Goal: Register for event/course

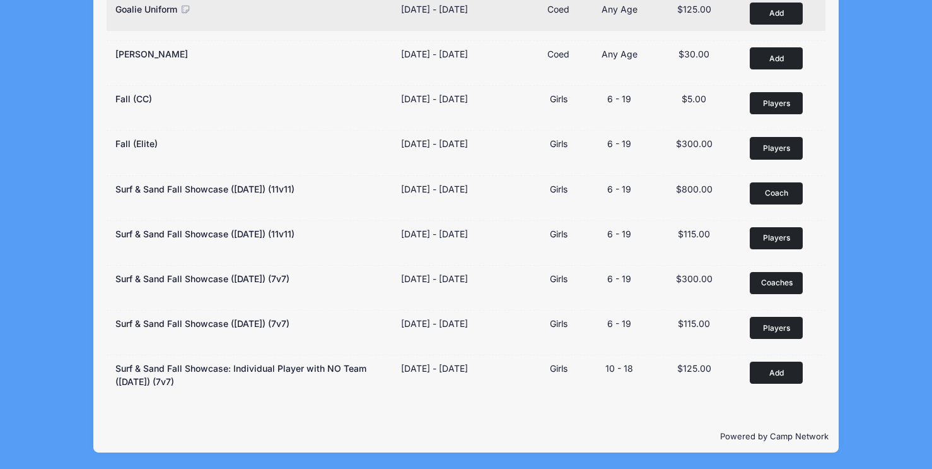
scroll to position [230, 0]
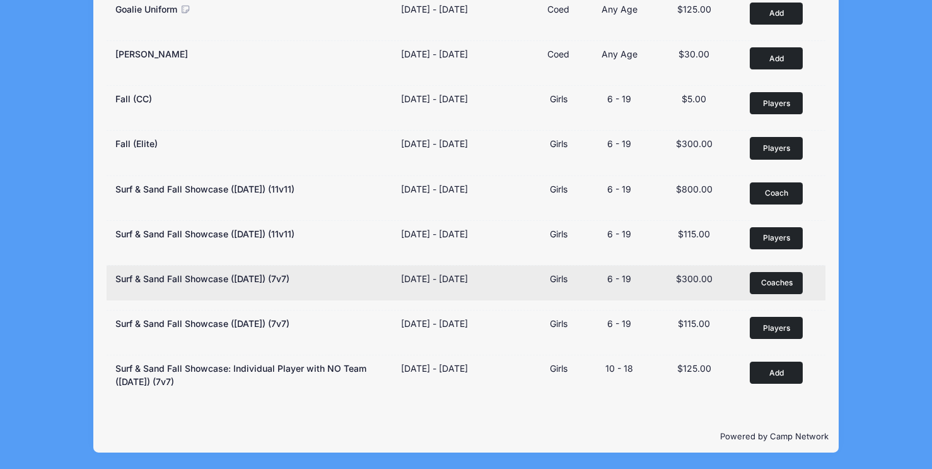
click at [765, 285] on span "Coaches" at bounding box center [777, 282] width 32 height 11
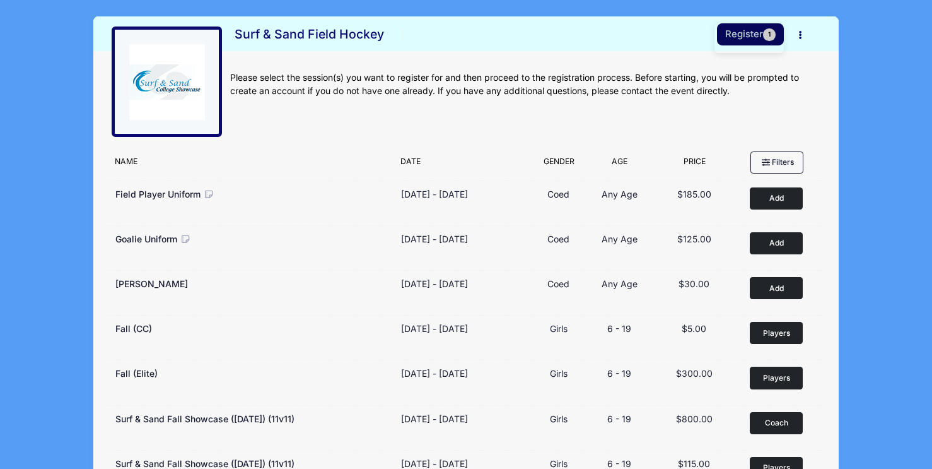
scroll to position [0, 0]
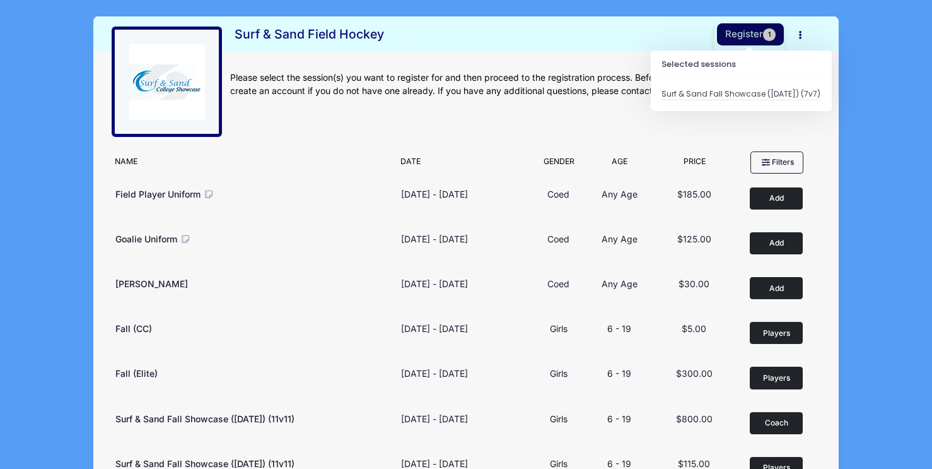
click at [741, 35] on button "Register 1" at bounding box center [750, 34] width 67 height 22
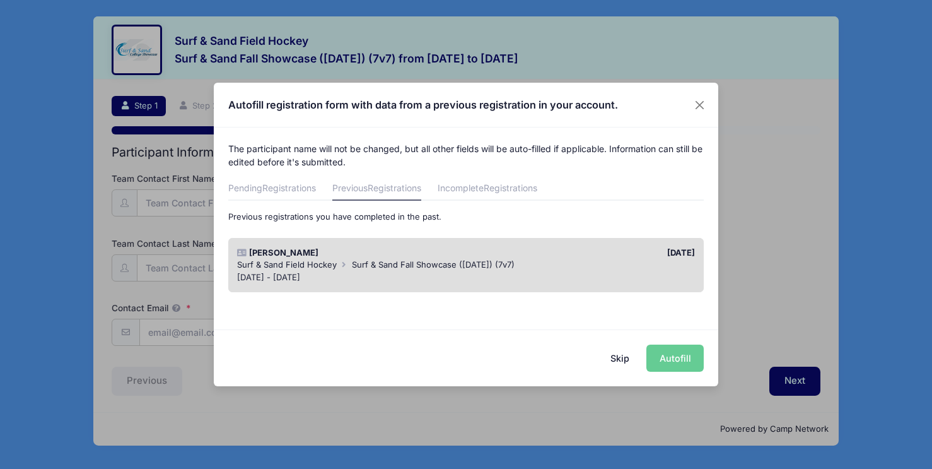
click at [364, 253] on div "[PERSON_NAME]" at bounding box center [348, 253] width 235 height 13
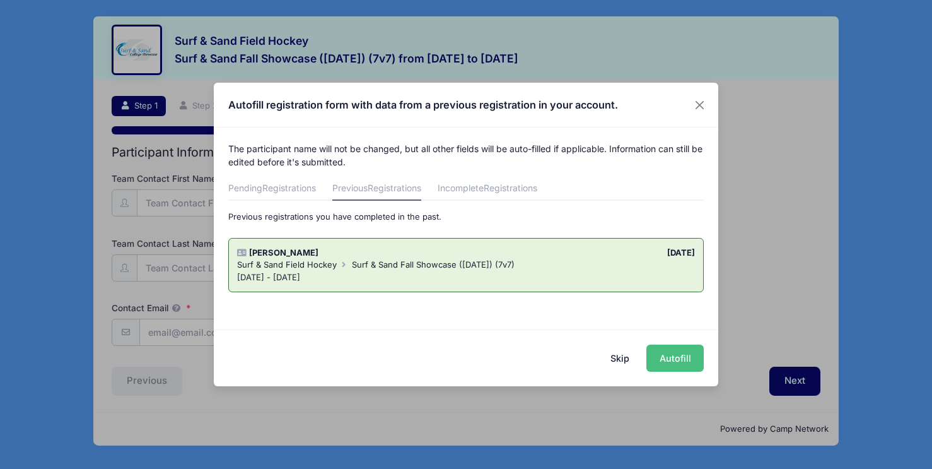
click at [682, 360] on button "Autofill" at bounding box center [674, 357] width 57 height 27
type input "[PERSON_NAME][EMAIL_ADDRESS][DOMAIN_NAME]"
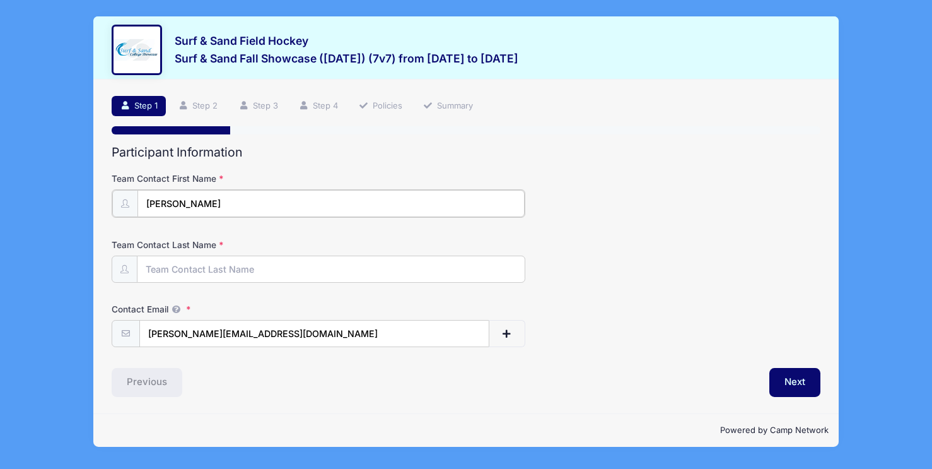
type input "[PERSON_NAME]"
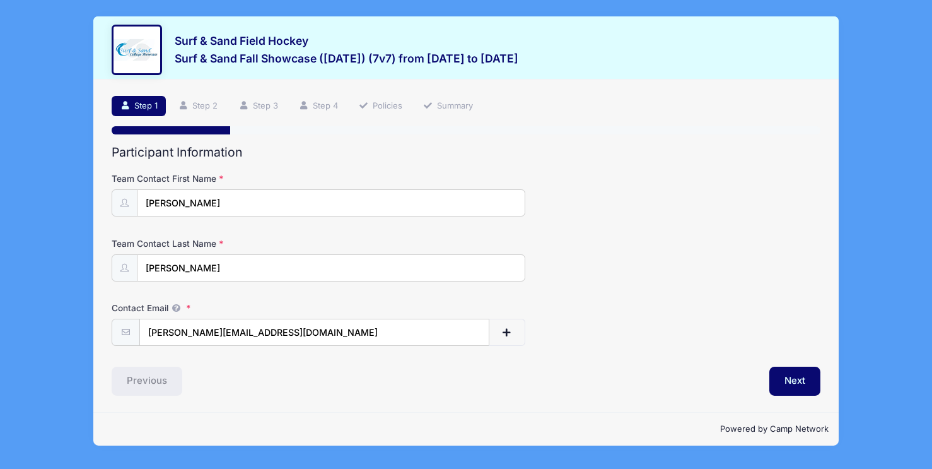
click at [607, 360] on div "Participant Information Team Contact First Name [PERSON_NAME] Team Contact Last…" at bounding box center [466, 270] width 708 height 250
